Goal: Check status: Check status

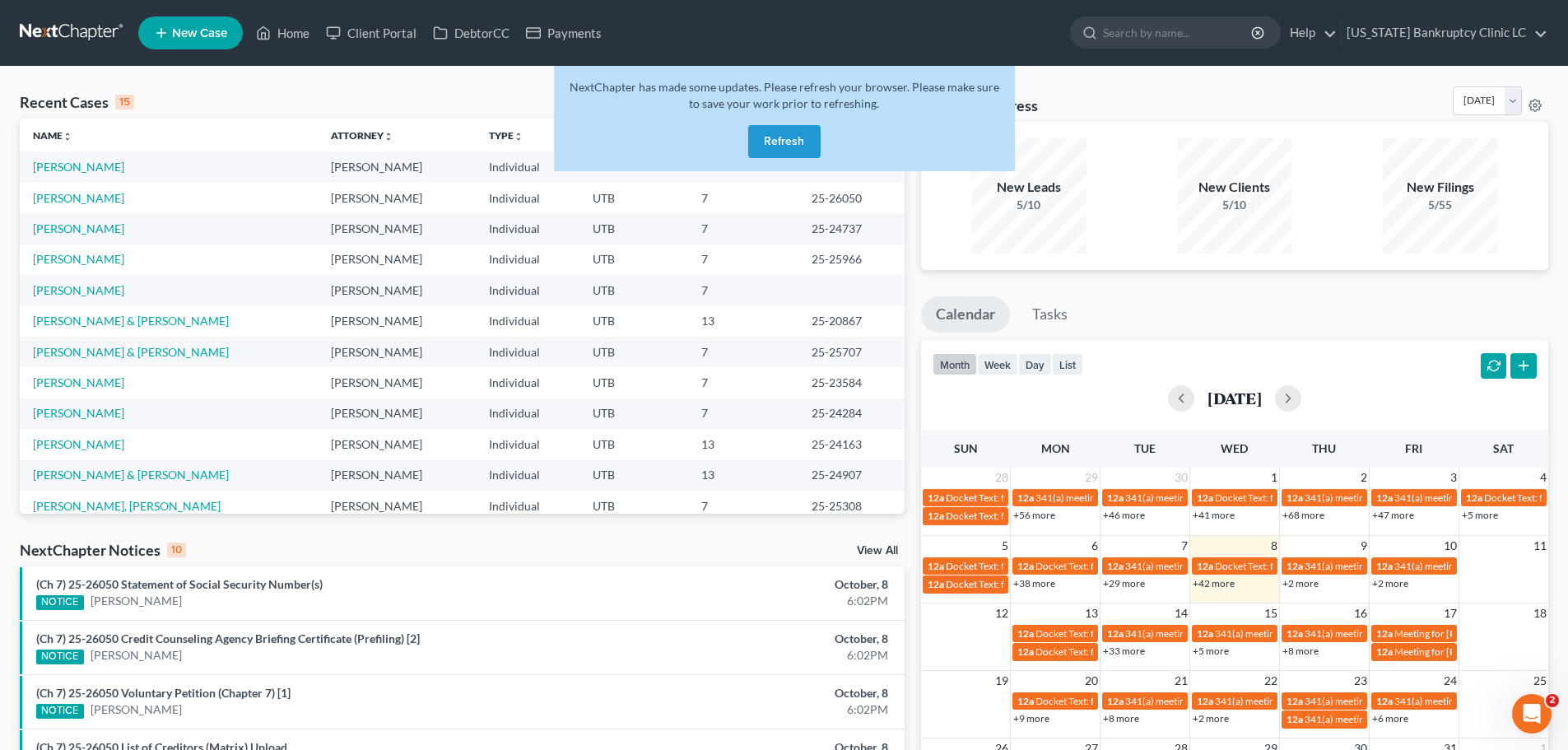
click at [787, 137] on button "Refresh" at bounding box center [784, 142] width 73 height 33
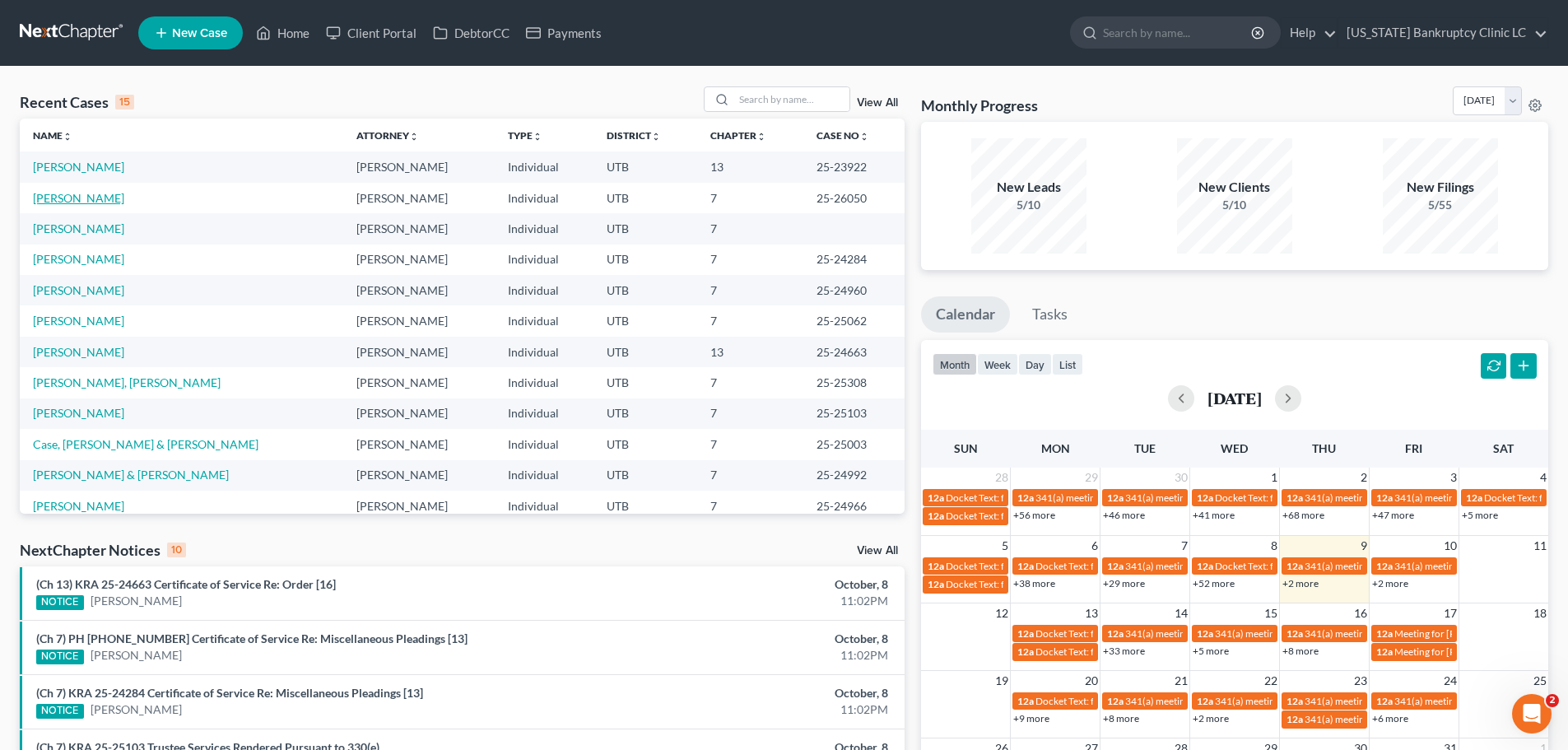
click at [86, 197] on link "[PERSON_NAME]" at bounding box center [78, 198] width 91 height 14
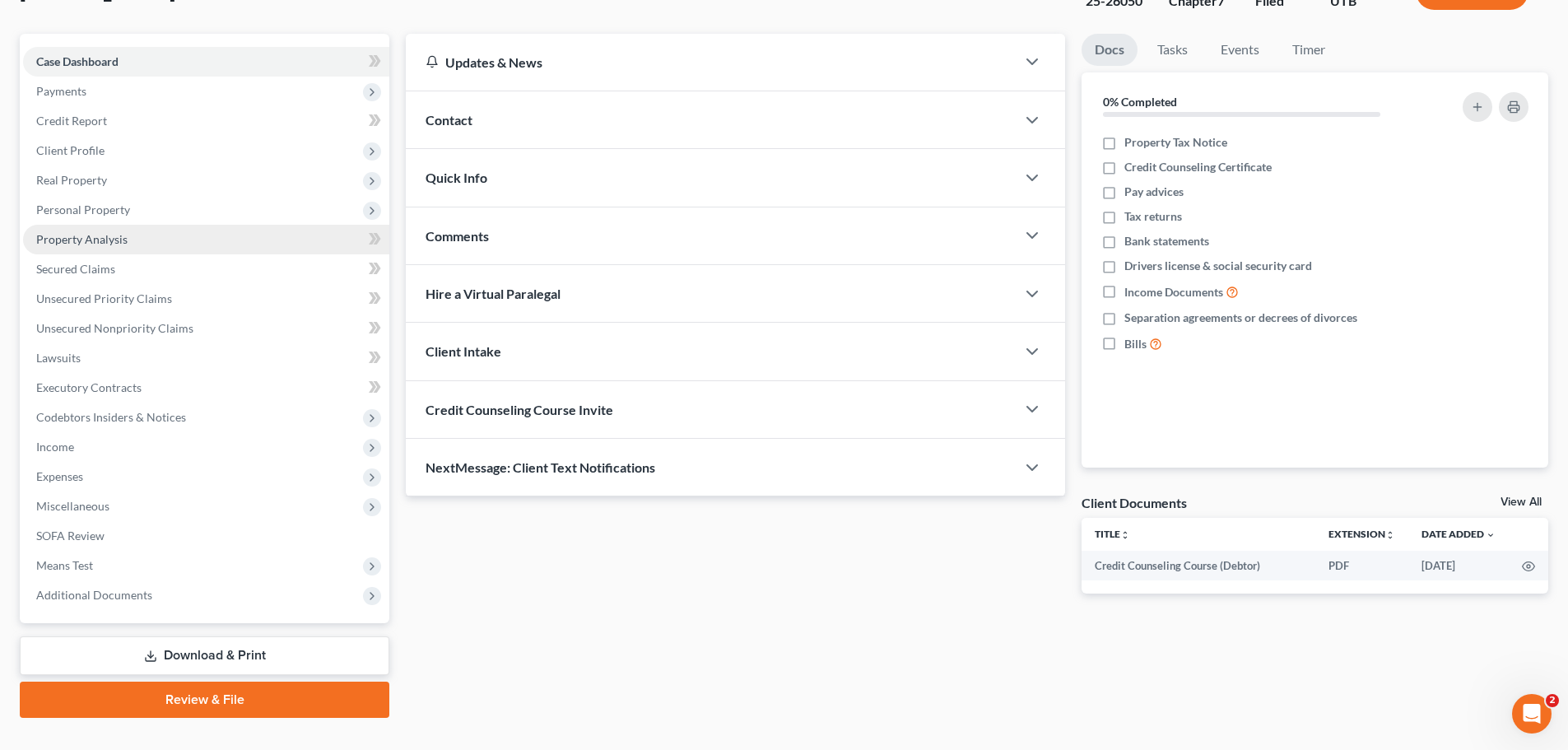
scroll to position [155, 0]
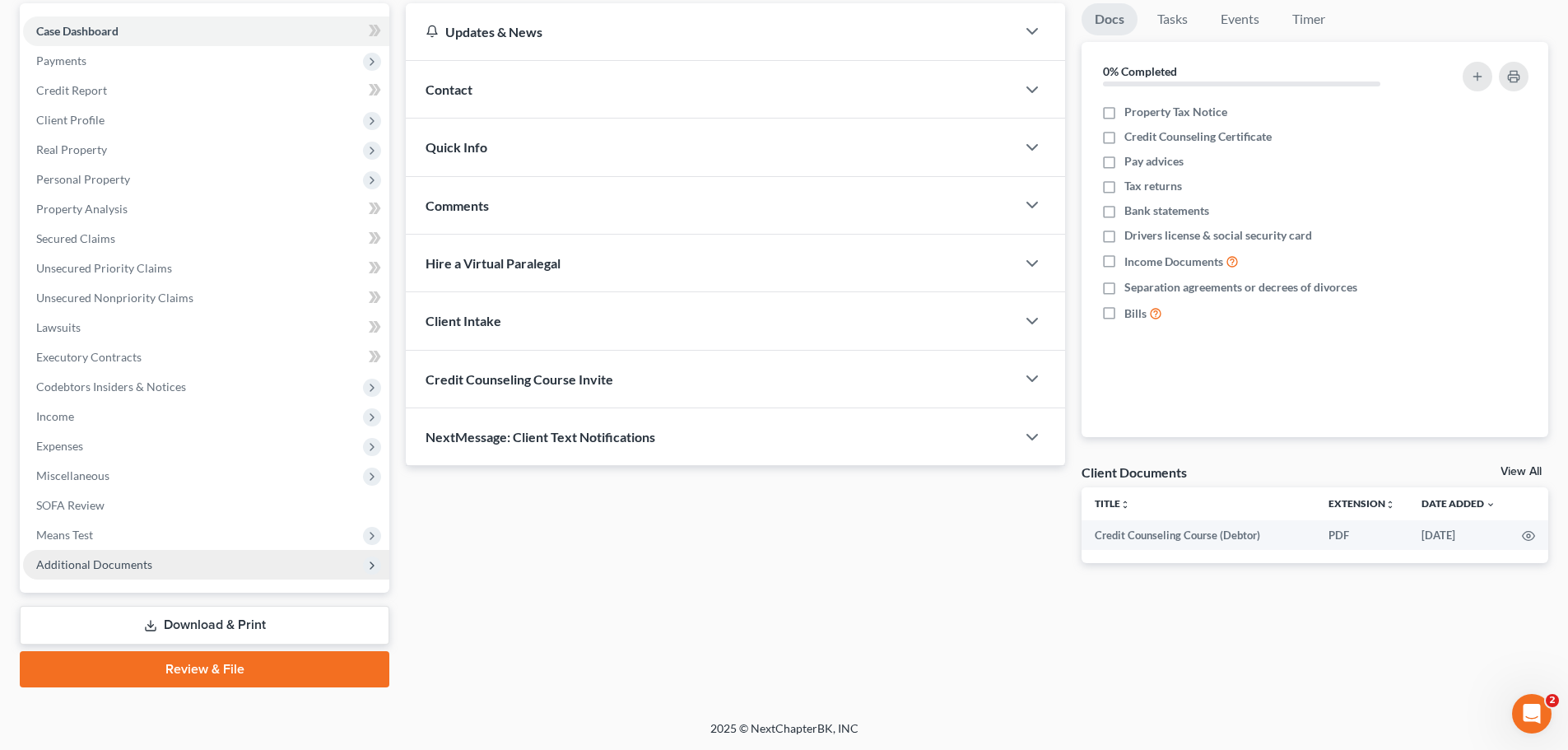
click at [110, 559] on span "Additional Documents" at bounding box center [94, 564] width 116 height 14
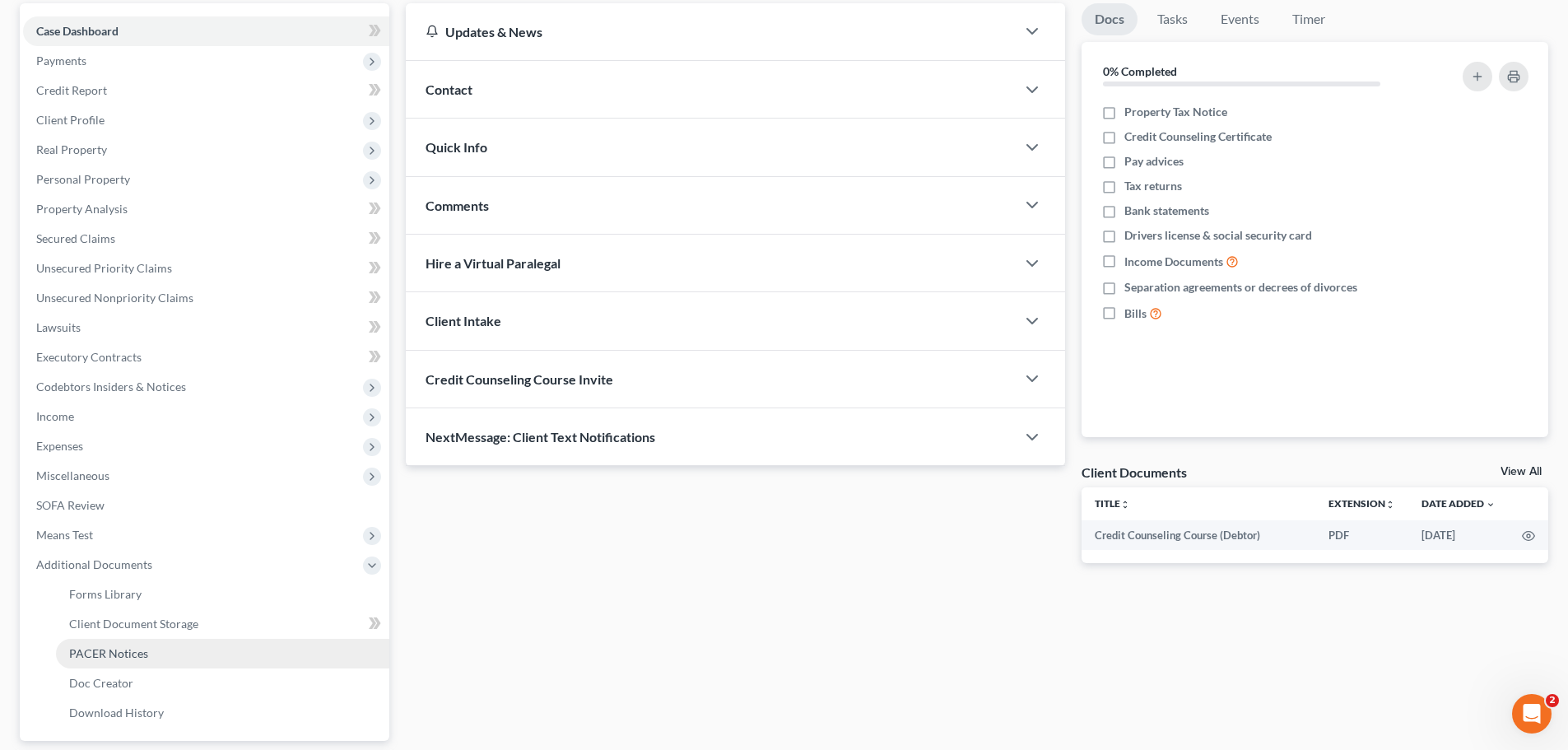
click at [125, 651] on span "PACER Notices" at bounding box center [109, 653] width 79 height 14
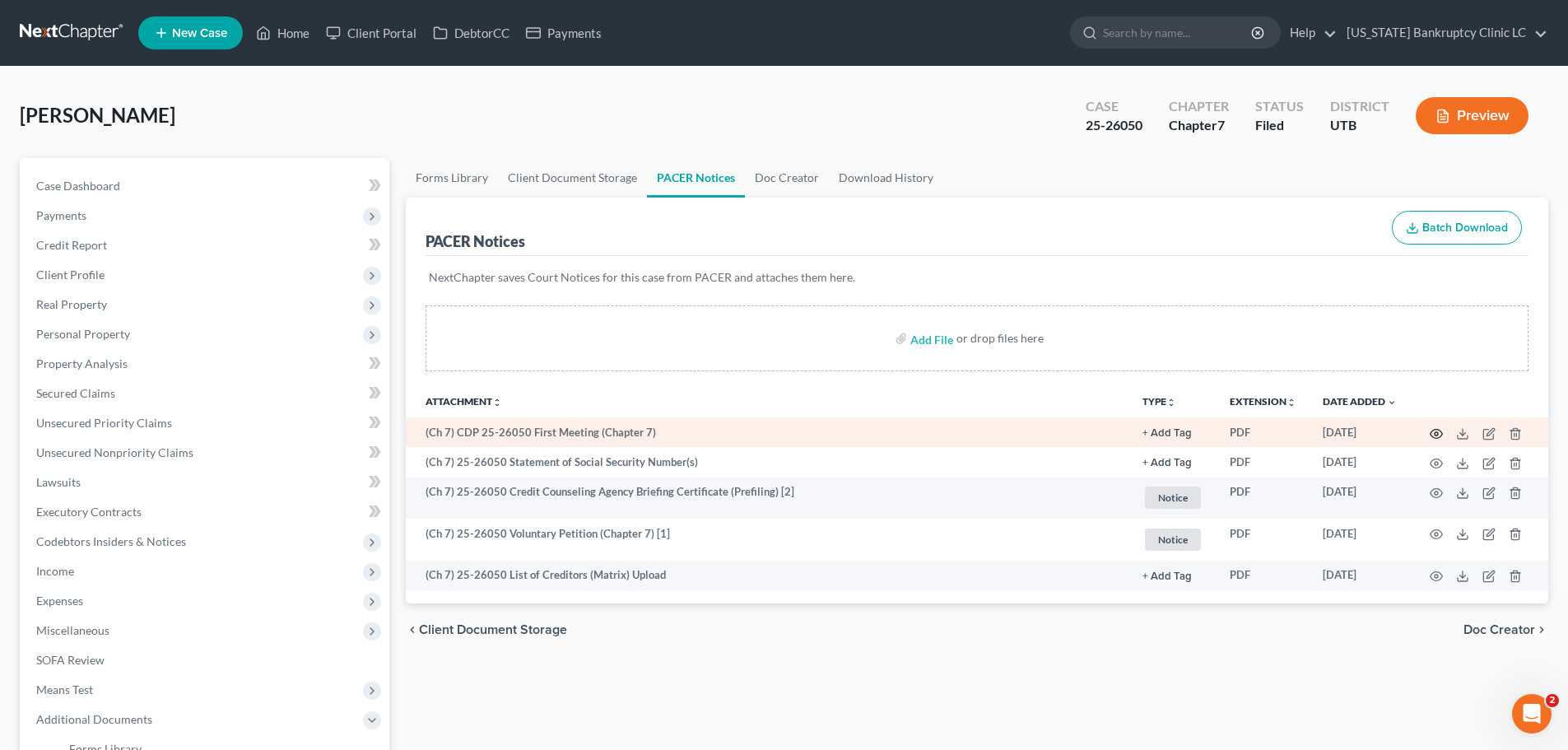
click at [1438, 433] on icon "button" at bounding box center [1436, 433] width 13 height 13
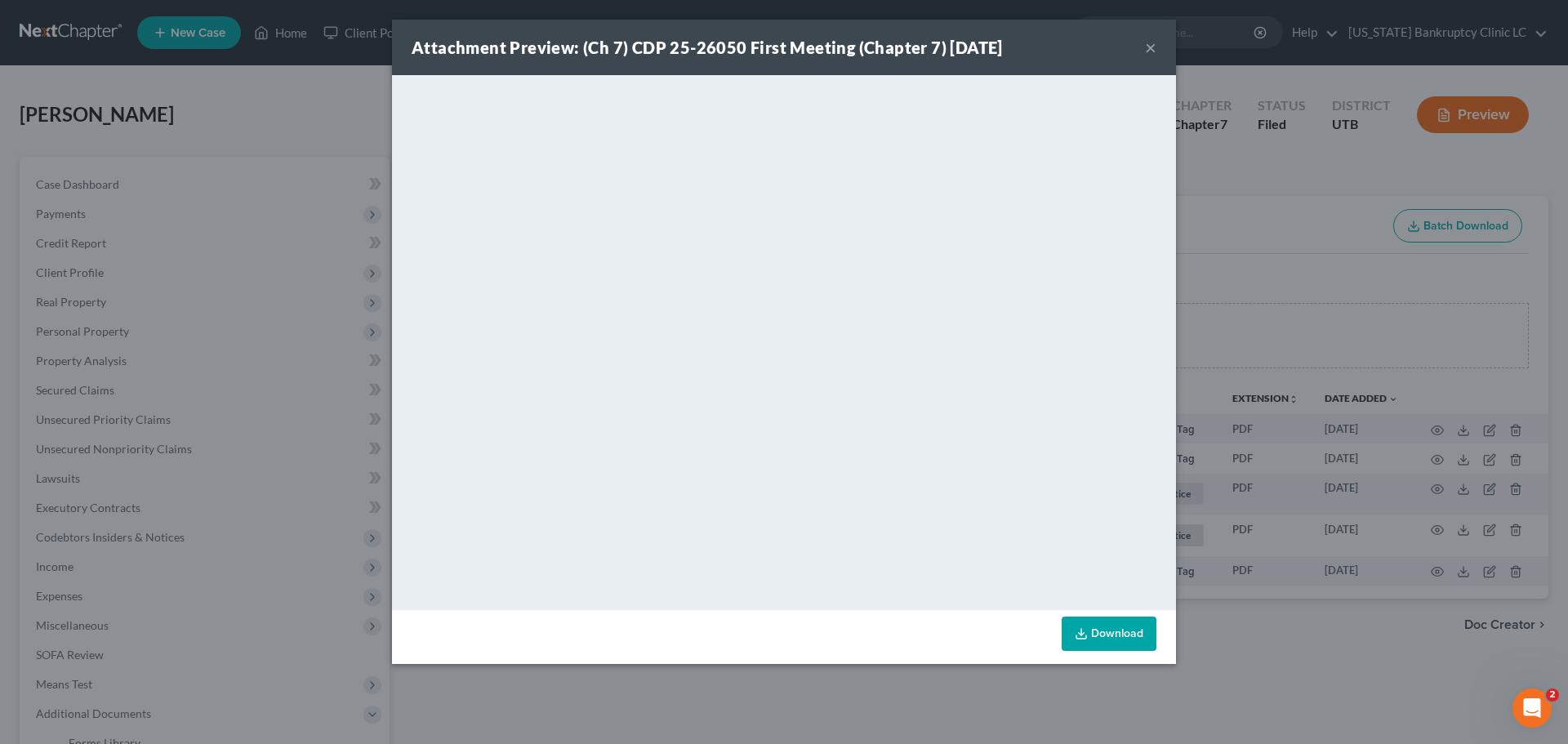
click at [1152, 49] on button "×" at bounding box center [1151, 48] width 12 height 19
